Goal: Information Seeking & Learning: Learn about a topic

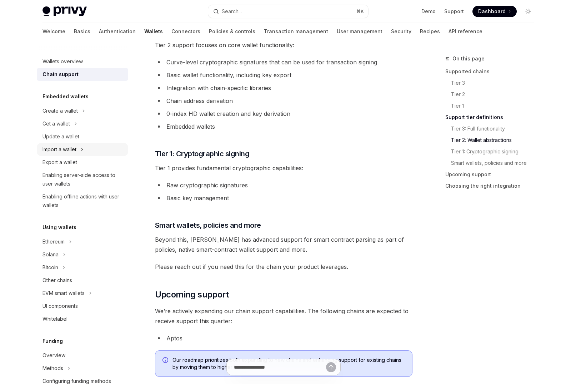
drag, startPoint x: 295, startPoint y: 120, endPoint x: 121, endPoint y: 151, distance: 176.0
click at [293, 120] on ul "Curve-level cryptographic signatures that can be used for transaction signing B…" at bounding box center [284, 94] width 258 height 74
click at [391, 30] on link "Security" at bounding box center [401, 31] width 20 height 17
type textarea "*"
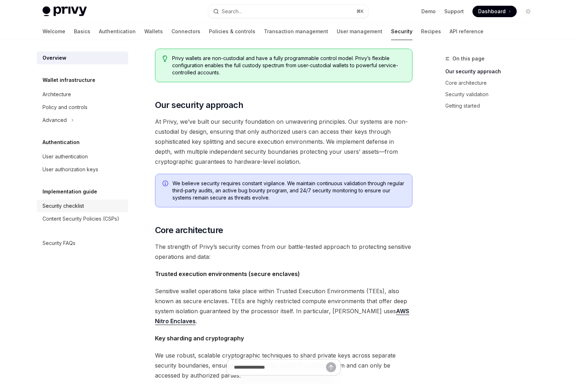
scroll to position [54, 0]
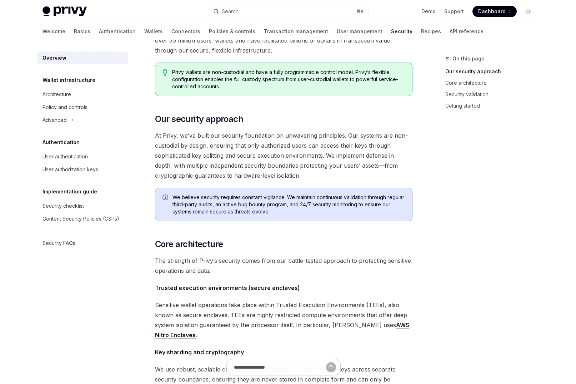
click at [261, 152] on span "At Privy, we’ve built our security foundation on unwavering principles. Our sys…" at bounding box center [284, 155] width 258 height 50
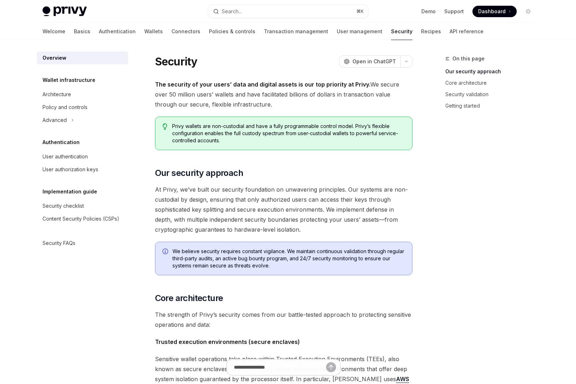
click at [213, 95] on span "The security of your users’ data and digital assets is our top priority at Priv…" at bounding box center [284, 94] width 258 height 30
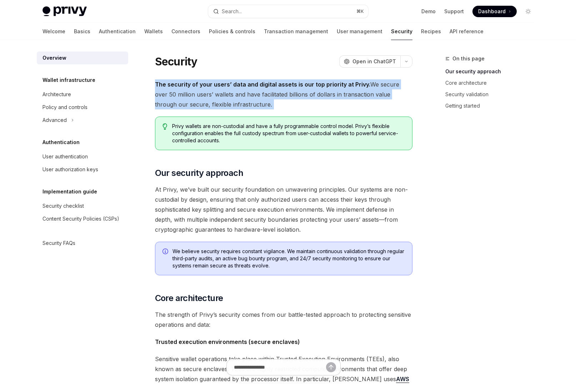
click at [213, 95] on span "The security of your users’ data and digital assets is our top priority at Priv…" at bounding box center [284, 94] width 258 height 30
click at [209, 98] on span "The security of your users’ data and digital assets is our top priority at Priv…" at bounding box center [284, 94] width 258 height 30
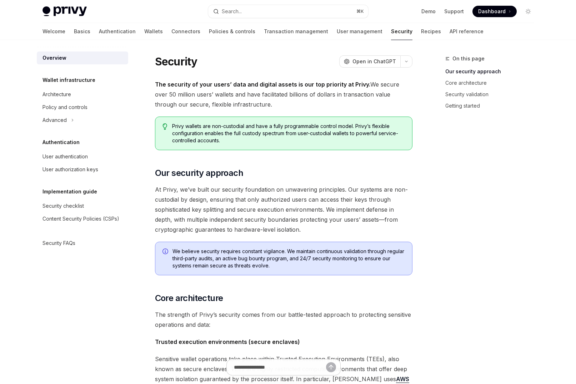
click at [198, 194] on span "At Privy, we’ve built our security foundation on unwavering principles. Our sys…" at bounding box center [284, 209] width 258 height 50
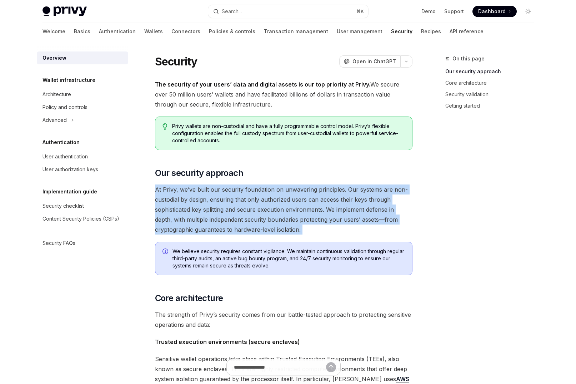
click at [198, 194] on span "At Privy, we’ve built our security foundation on unwavering principles. Our sys…" at bounding box center [284, 209] width 258 height 50
click at [194, 205] on span "At Privy, we’ve built our security foundation on unwavering principles. Our sys…" at bounding box center [284, 209] width 258 height 50
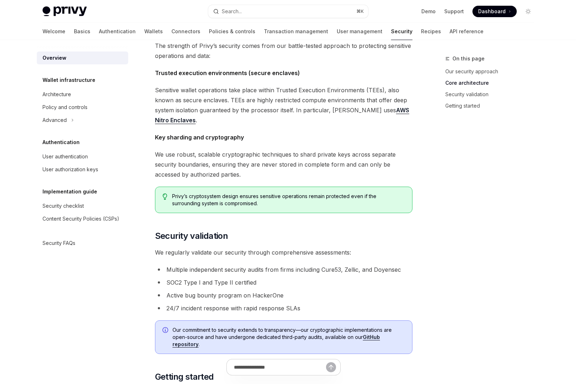
scroll to position [269, 0]
click at [185, 168] on span "We use robust, scalable cryptographic techniques to shard private keys across s…" at bounding box center [284, 164] width 258 height 30
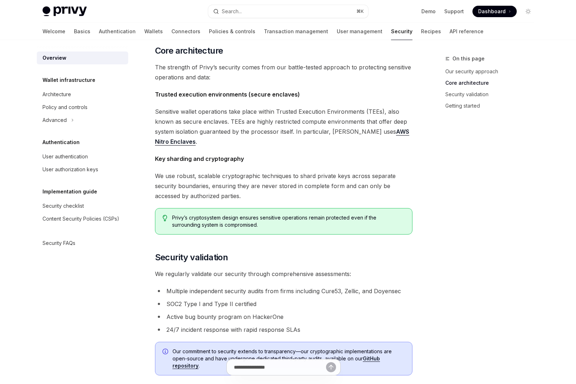
scroll to position [246, 0]
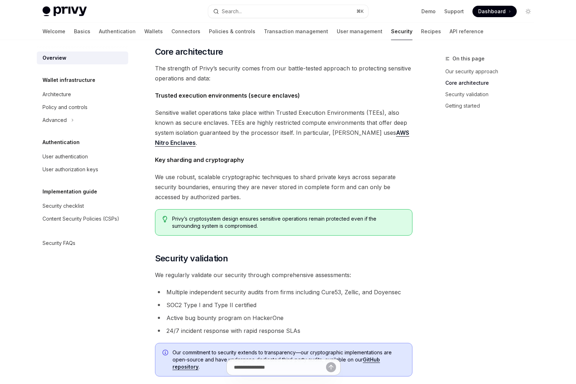
click at [221, 121] on span "Sensitive wallet operations take place within Trusted Execution Environments (T…" at bounding box center [284, 128] width 258 height 40
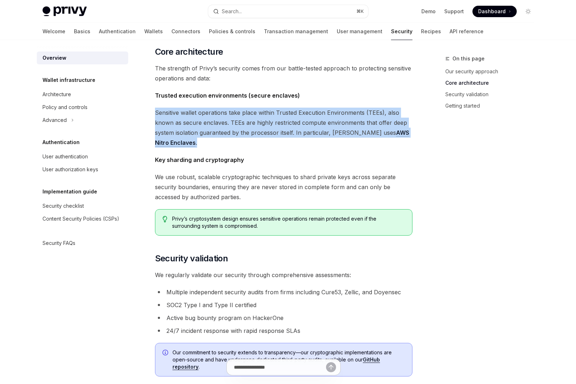
click at [221, 121] on span "Sensitive wallet operations take place within Trusted Execution Environments (T…" at bounding box center [284, 128] width 258 height 40
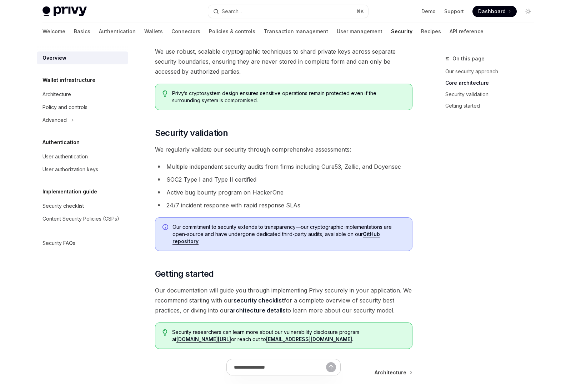
scroll to position [372, 0]
click at [68, 119] on button "Advanced" at bounding box center [82, 120] width 91 height 13
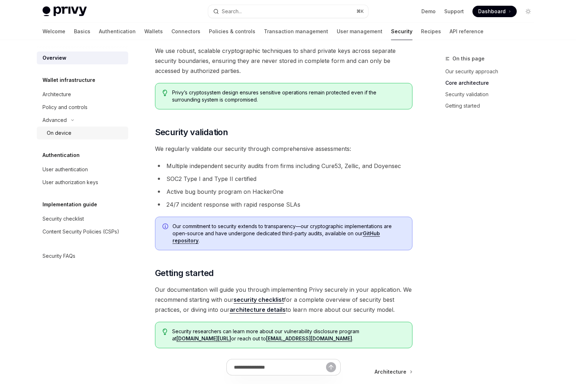
click at [71, 135] on div "On device" at bounding box center [85, 133] width 77 height 9
click at [68, 131] on div "On device" at bounding box center [59, 133] width 25 height 9
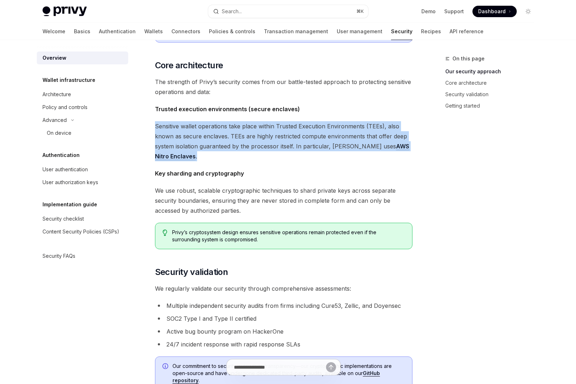
scroll to position [0, 0]
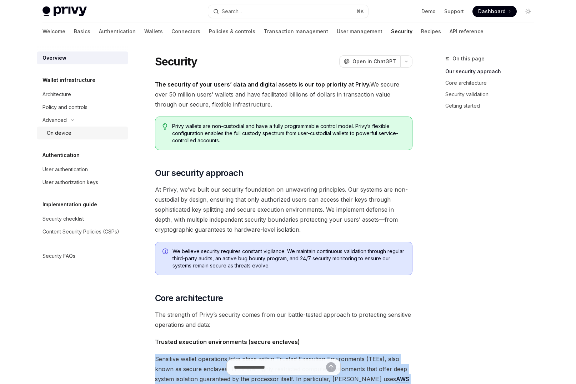
click at [62, 133] on div "On device" at bounding box center [59, 133] width 25 height 9
click at [63, 132] on div "On device" at bounding box center [59, 133] width 25 height 9
click at [64, 132] on div "On device" at bounding box center [59, 133] width 25 height 9
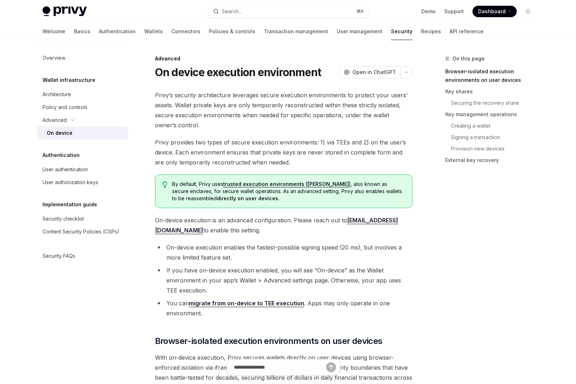
click at [128, 343] on div "Overview Wallet infrastructure Architecture Policy and controls Advanced On dev…" at bounding box center [88, 212] width 103 height 344
click at [198, 106] on span "Privy’s security architecture leverages secure execution environments to protec…" at bounding box center [284, 110] width 258 height 40
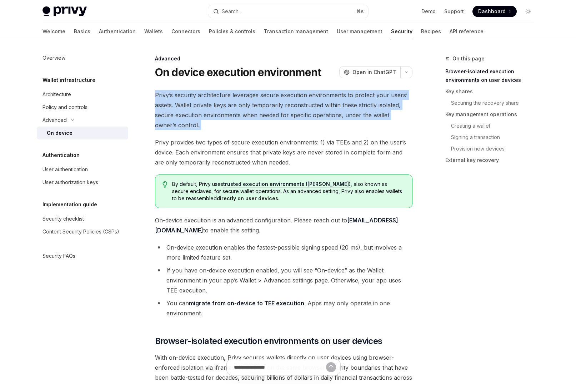
click at [198, 106] on span "Privy’s security architecture leverages secure execution environments to protec…" at bounding box center [284, 110] width 258 height 40
click at [203, 106] on span "Privy’s security architecture leverages secure execution environments to protec…" at bounding box center [284, 110] width 258 height 40
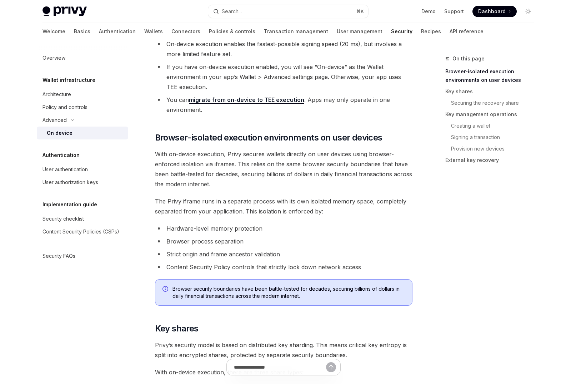
scroll to position [204, 0]
click at [189, 158] on span "With on-device execution, Privy secures wallets directly on user devices using …" at bounding box center [284, 169] width 258 height 40
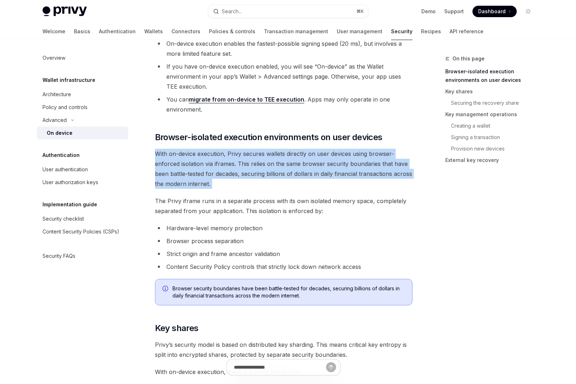
click at [189, 158] on span "With on-device execution, Privy secures wallets directly on user devices using …" at bounding box center [284, 169] width 258 height 40
click at [237, 164] on span "With on-device execution, Privy secures wallets directly on user devices using …" at bounding box center [284, 169] width 258 height 40
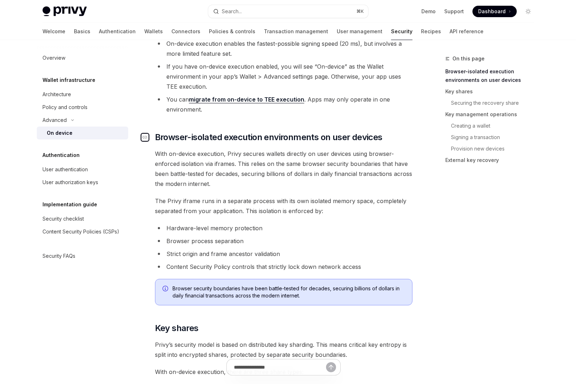
click at [146, 137] on icon "Navigate to header" at bounding box center [145, 137] width 5 height 4
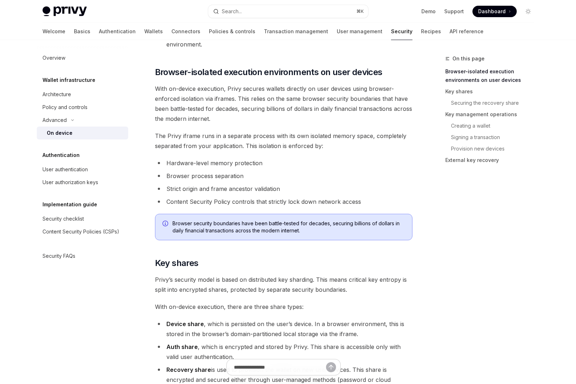
scroll to position [281, 0]
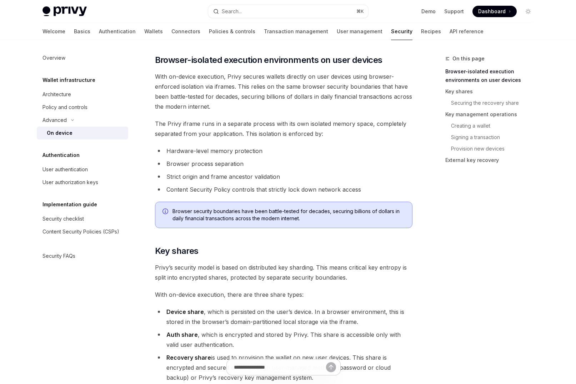
click at [212, 83] on span "With on-device execution, Privy secures wallets directly on user devices using …" at bounding box center [284, 91] width 258 height 40
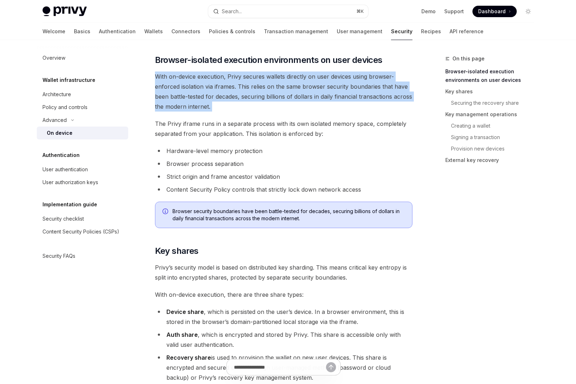
click at [212, 83] on span "With on-device execution, Privy secures wallets directly on user devices using …" at bounding box center [284, 91] width 258 height 40
click at [209, 83] on span "With on-device execution, Privy secures wallets directly on user devices using …" at bounding box center [284, 91] width 258 height 40
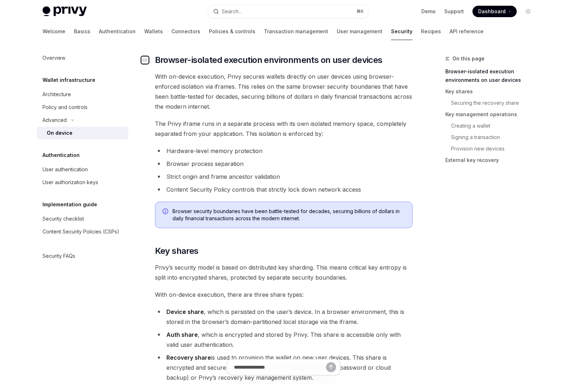
click at [144, 57] on div "Navigate to header" at bounding box center [145, 60] width 9 height 9
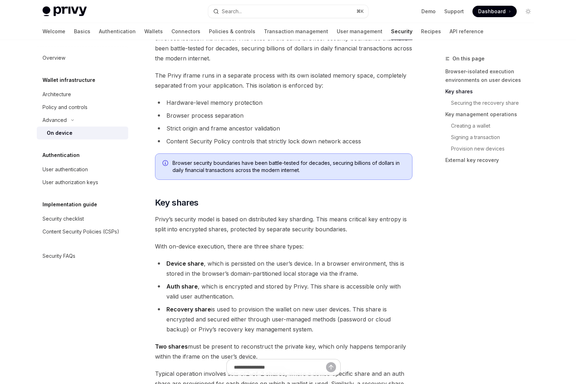
scroll to position [0, 0]
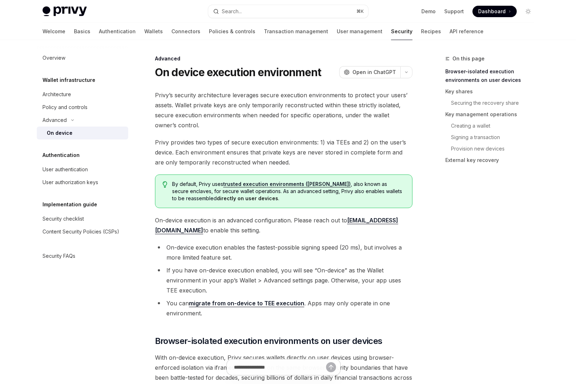
click at [189, 98] on span "Privy’s security architecture leverages secure execution environments to protec…" at bounding box center [284, 110] width 258 height 40
